Goal: Navigation & Orientation: Find specific page/section

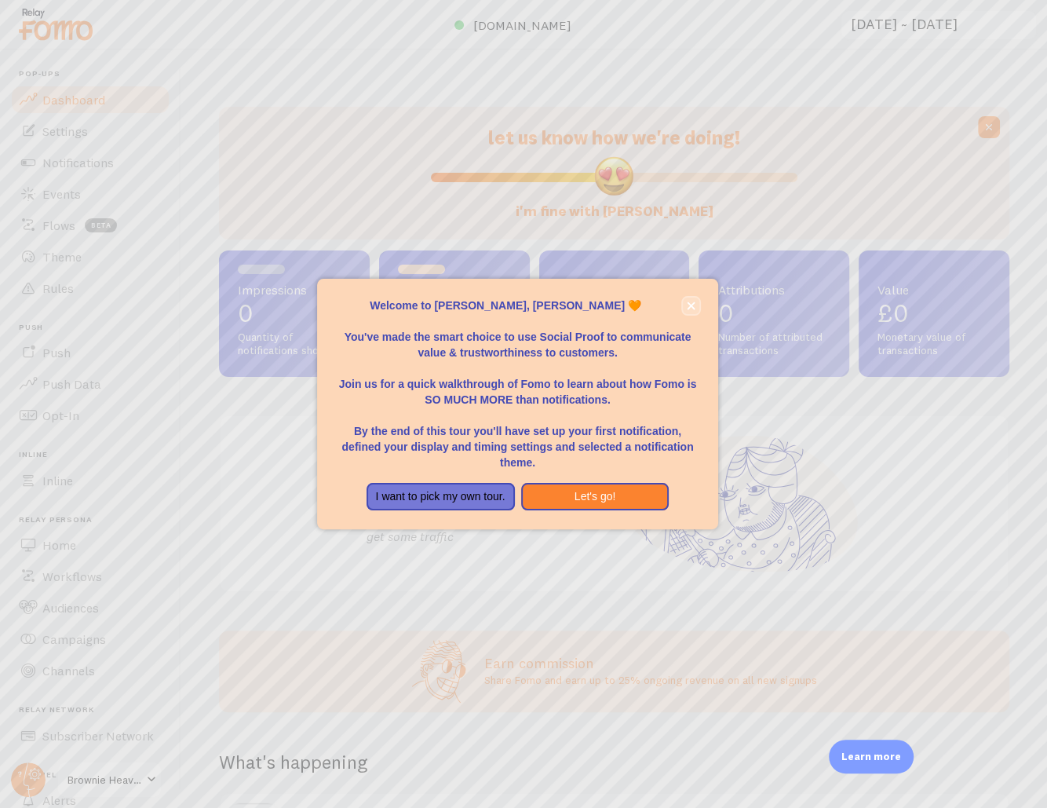
click at [693, 305] on icon "close," at bounding box center [691, 306] width 9 height 9
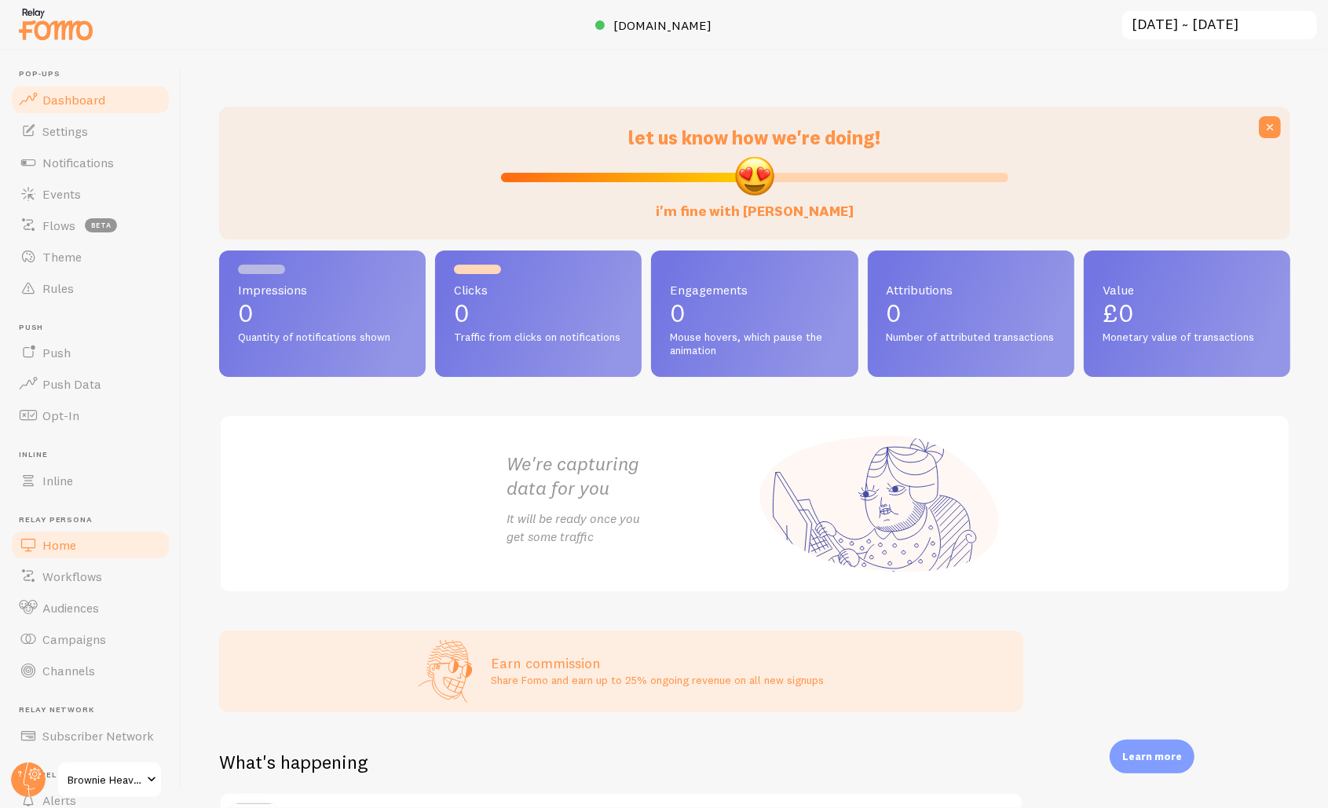
click at [71, 550] on span "Home" at bounding box center [59, 545] width 34 height 16
click at [77, 571] on span "Workflows" at bounding box center [72, 576] width 60 height 16
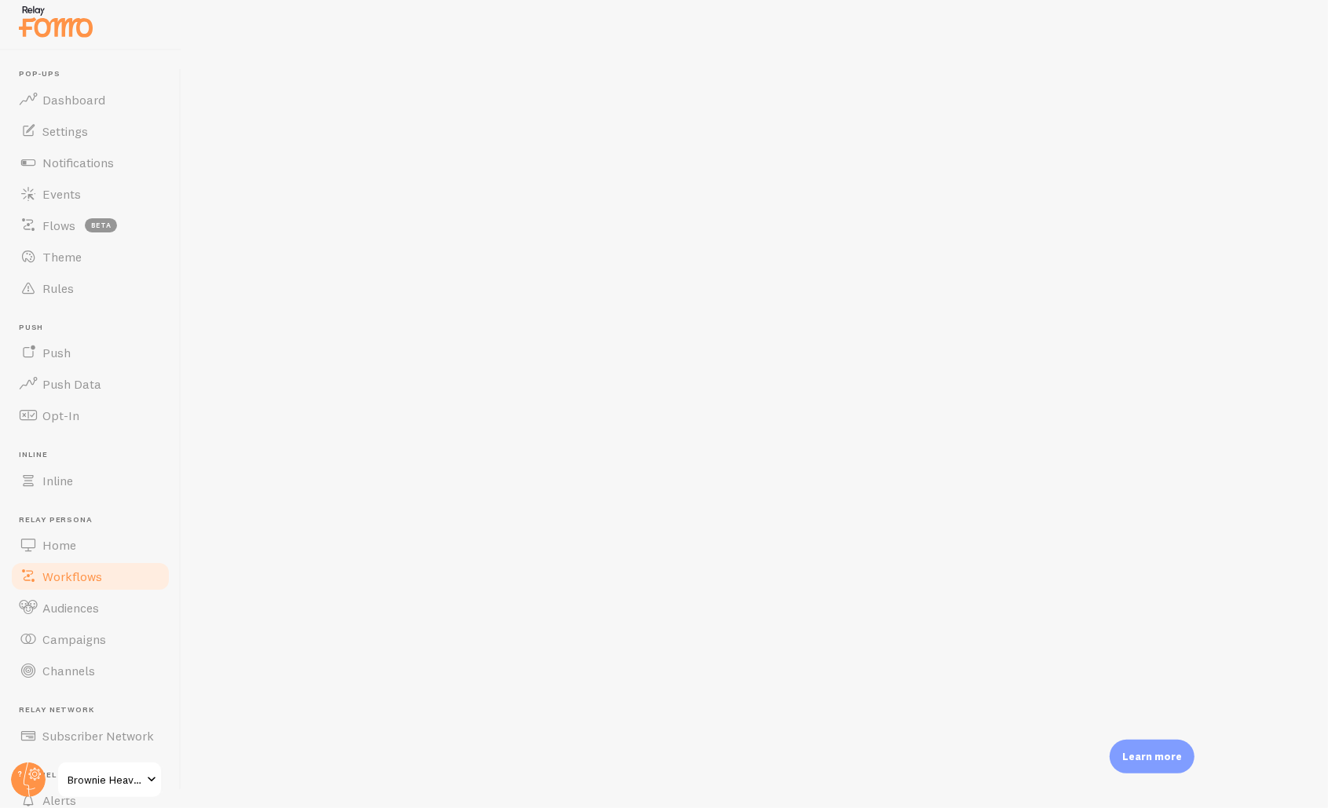
click at [57, 521] on span "Relay Persona" at bounding box center [95, 520] width 152 height 10
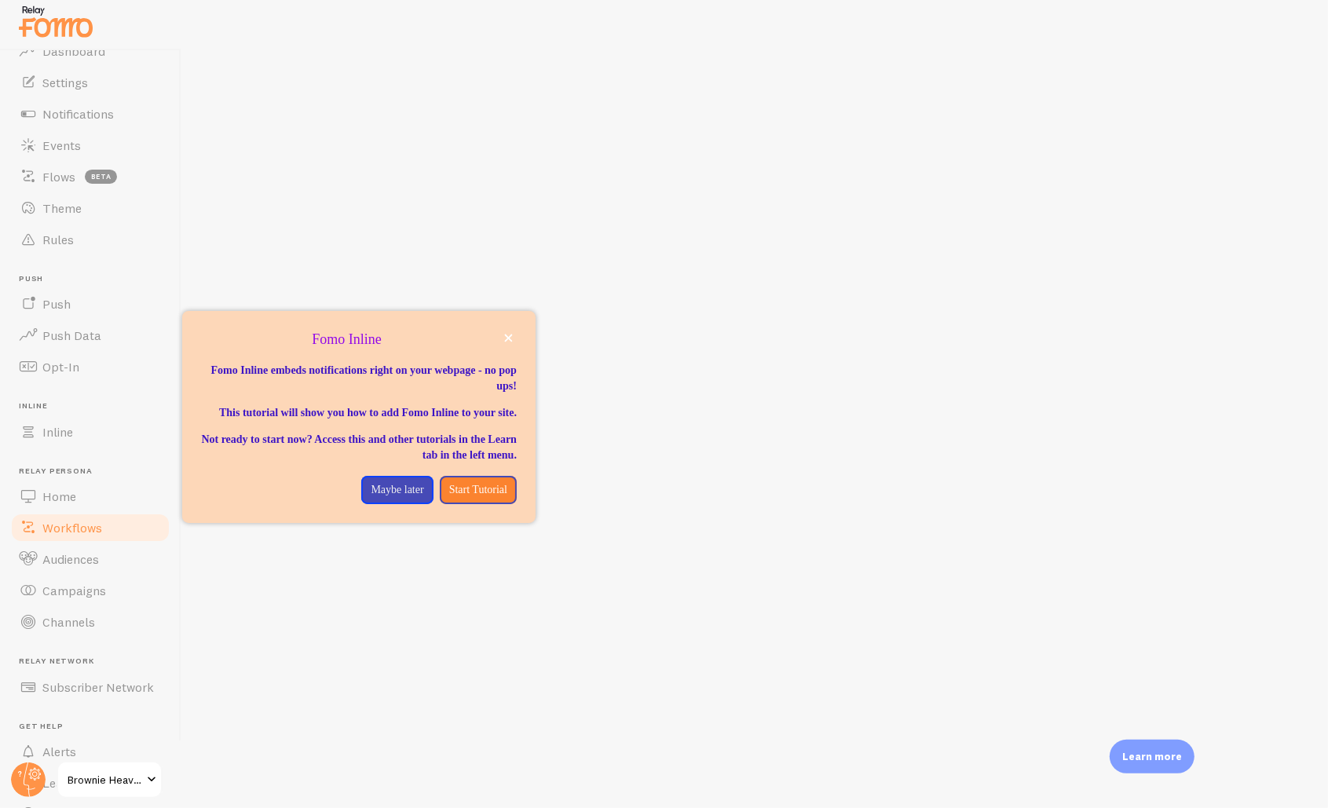
scroll to position [51, 0]
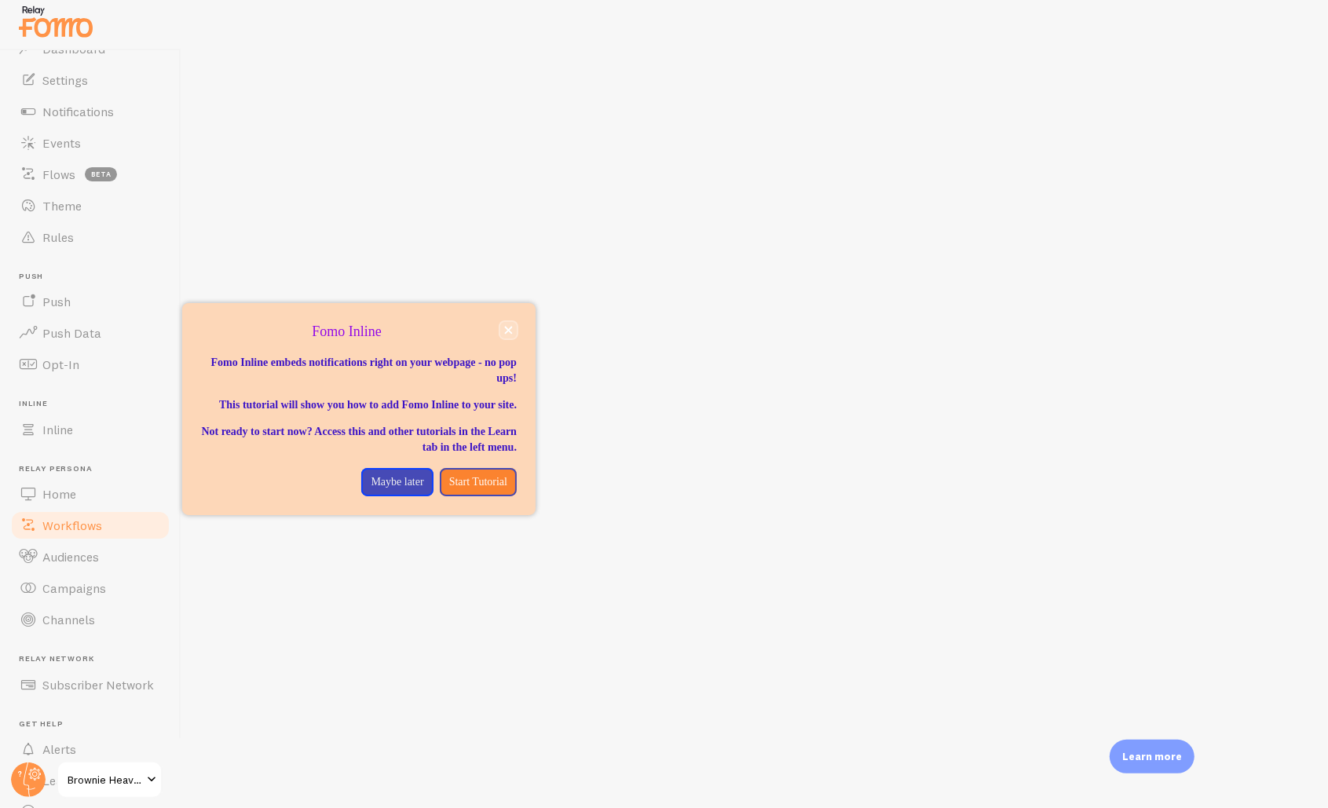
click at [504, 332] on icon "close," at bounding box center [508, 330] width 9 height 9
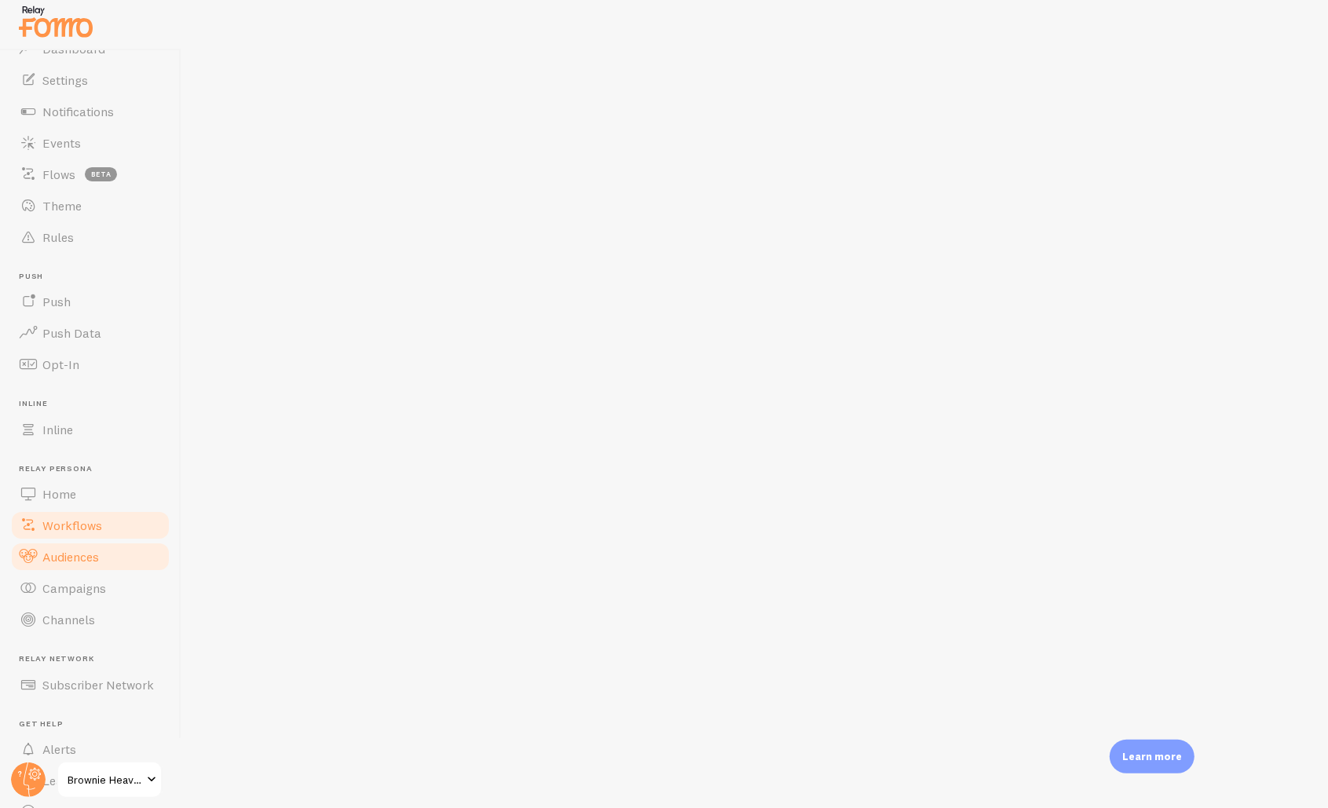
click at [75, 552] on span "Audiences" at bounding box center [70, 557] width 57 height 16
click at [107, 527] on link "Workflows" at bounding box center [90, 525] width 162 height 31
